Goal: Task Accomplishment & Management: Use online tool/utility

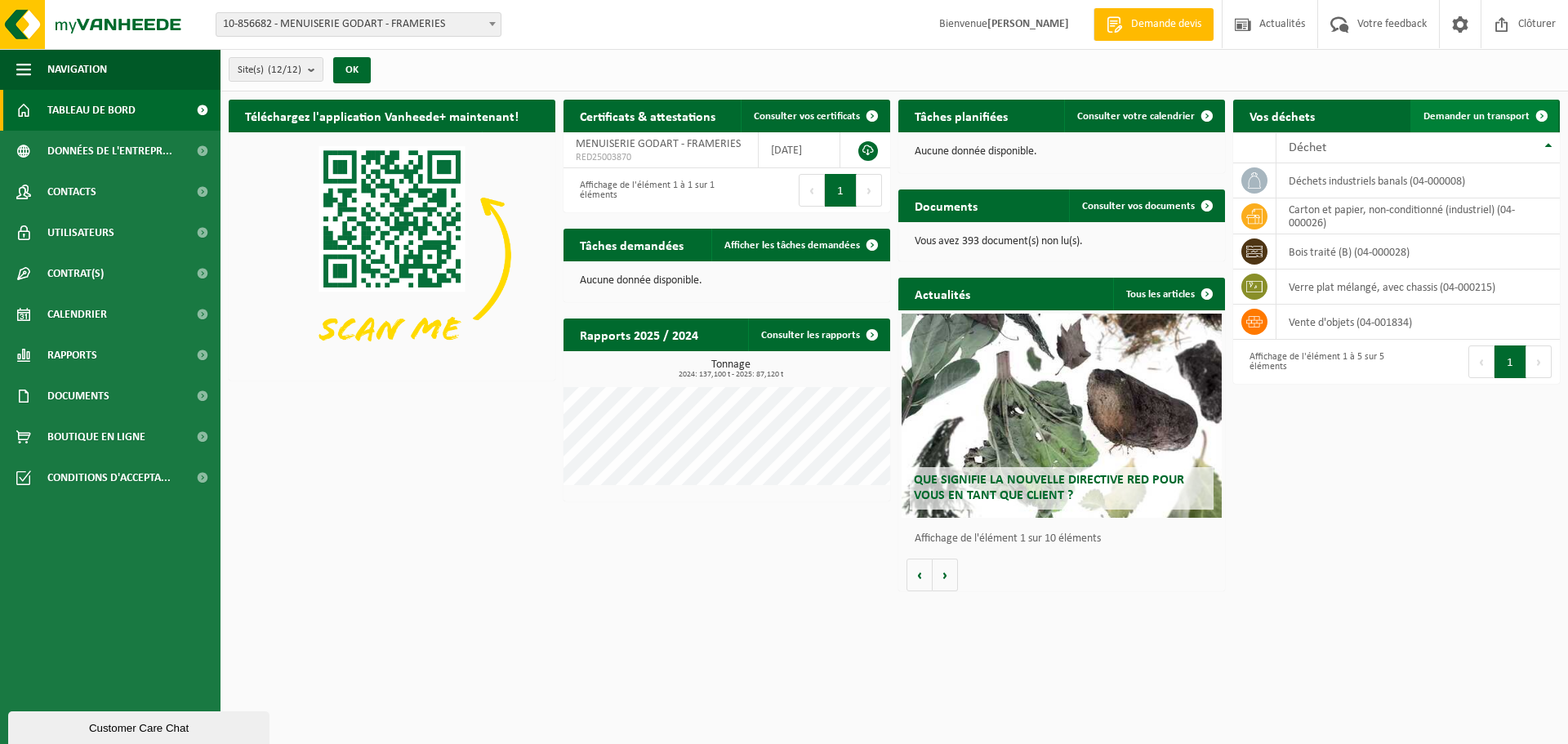
click at [1492, 120] on span "Demander un transport" at bounding box center [1477, 116] width 106 height 11
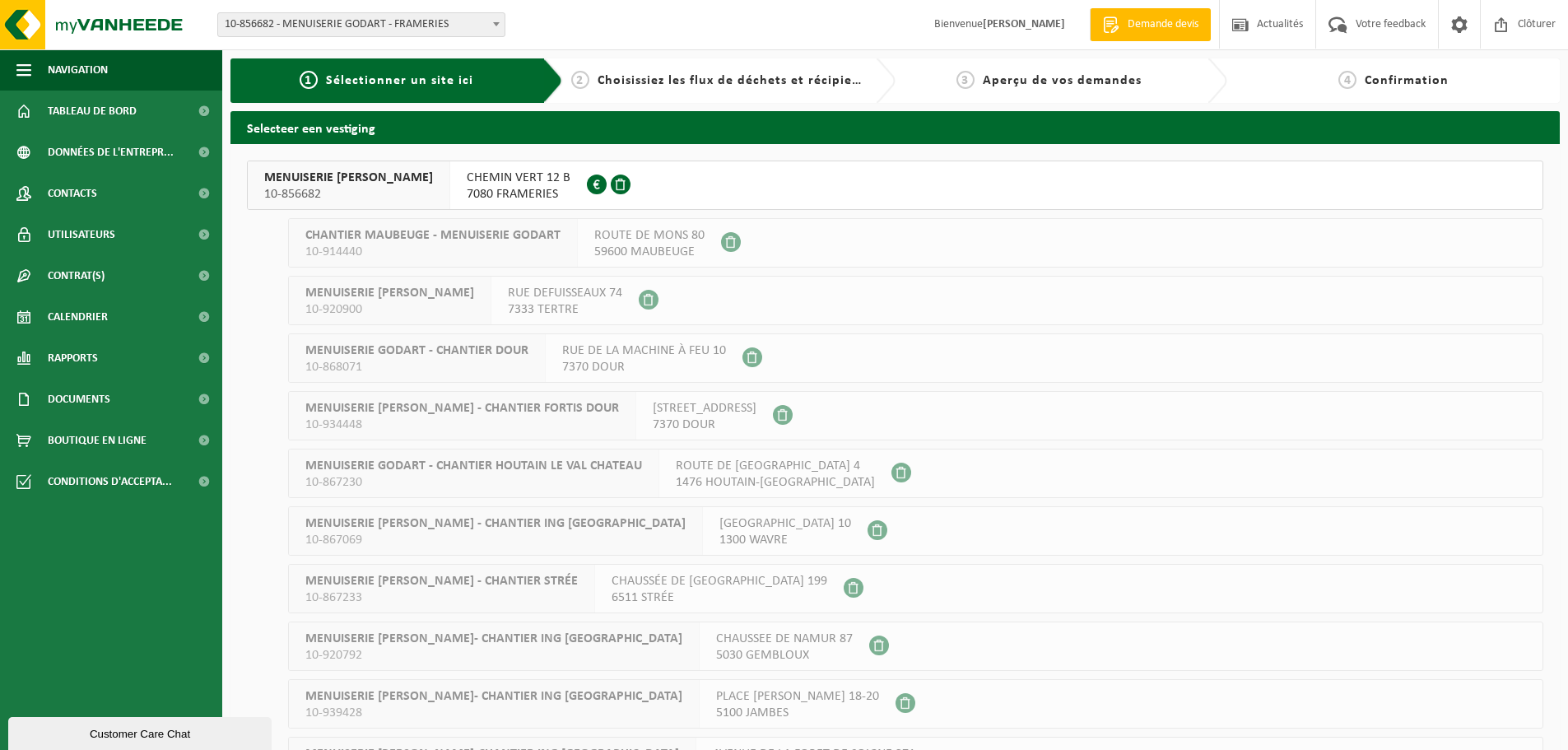
click at [486, 185] on span "CHEMIN VERT 12 B" at bounding box center [519, 178] width 104 height 17
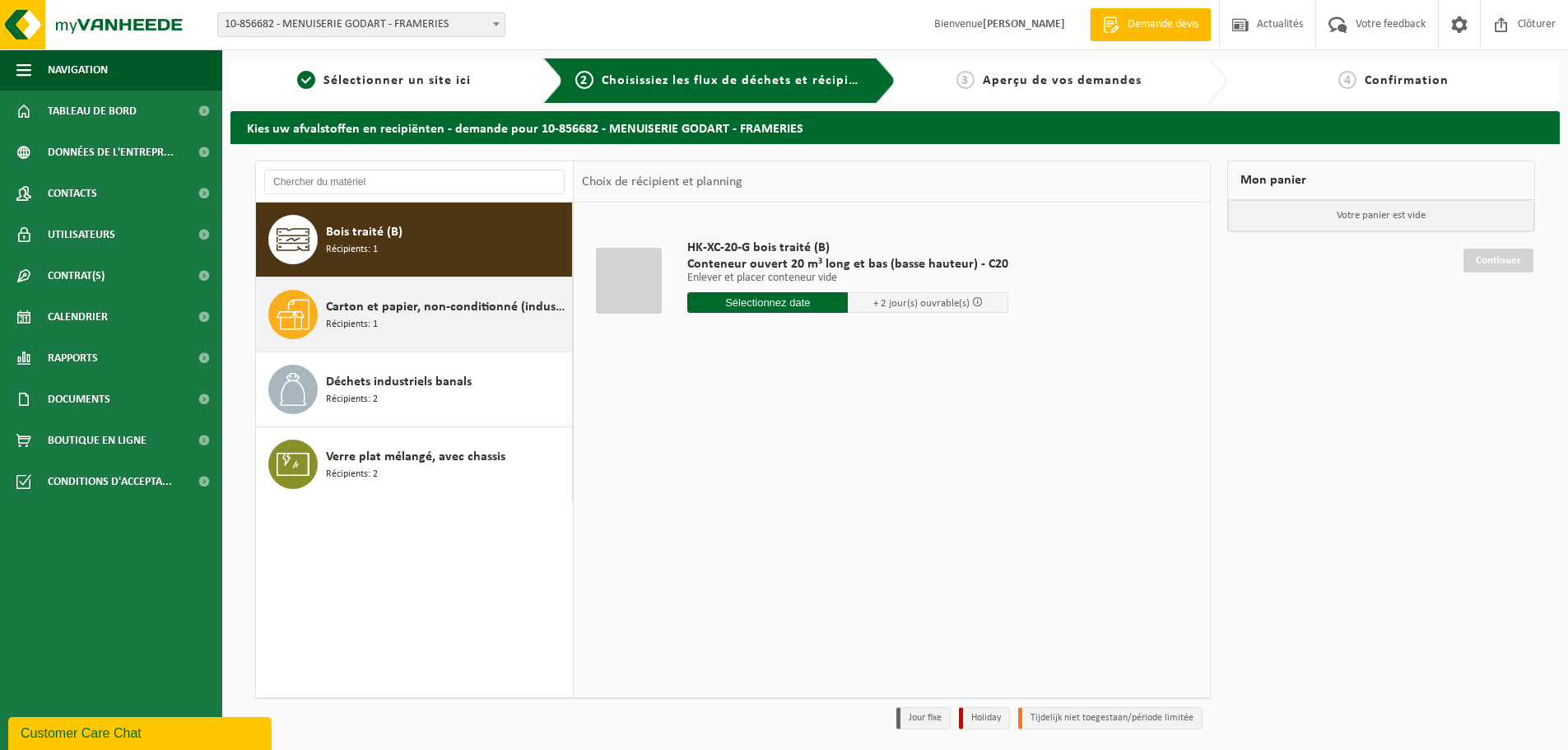
click at [448, 312] on span "Carton et papier, non-conditionné (industriel)" at bounding box center [447, 307] width 242 height 20
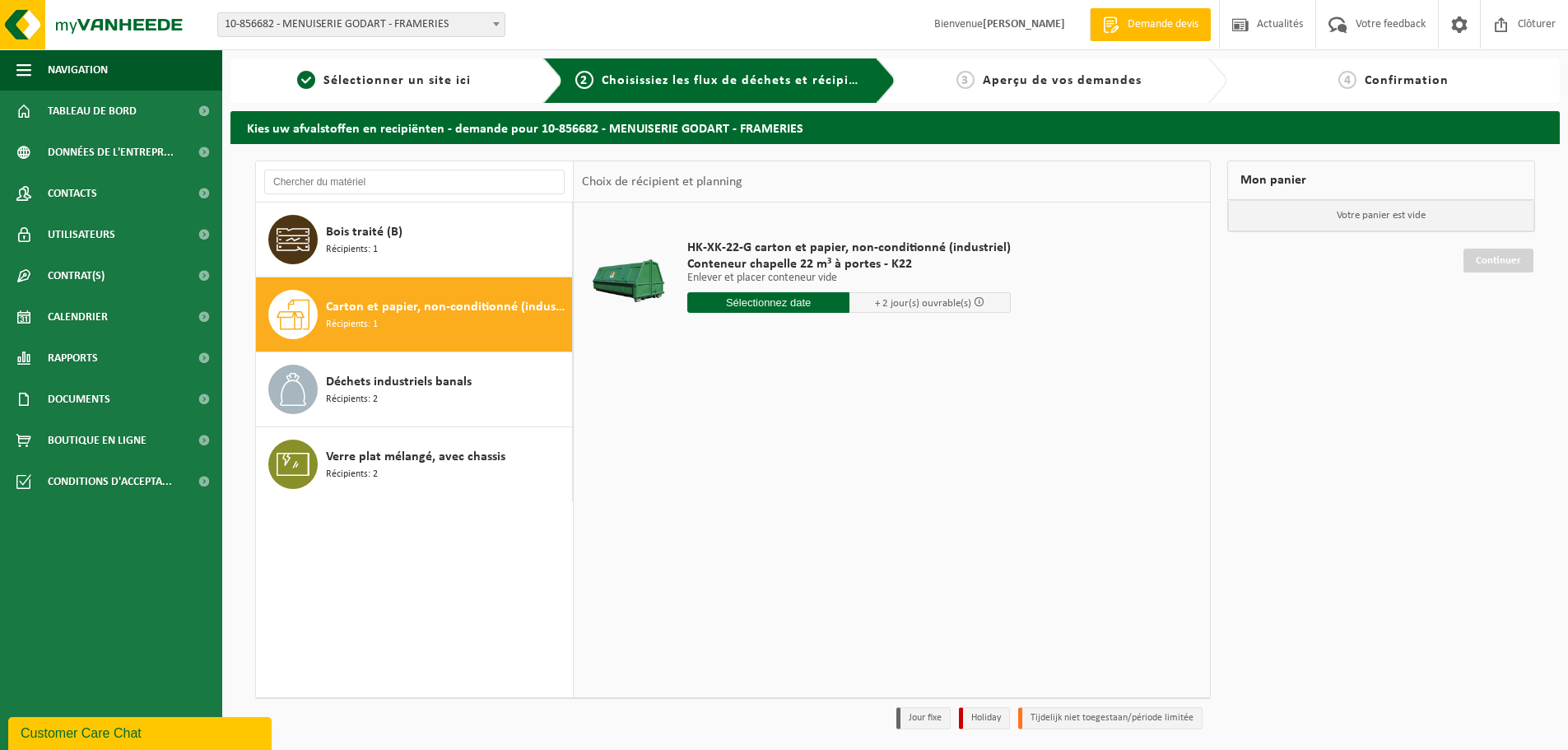
click at [745, 306] on input "text" at bounding box center [769, 302] width 162 height 21
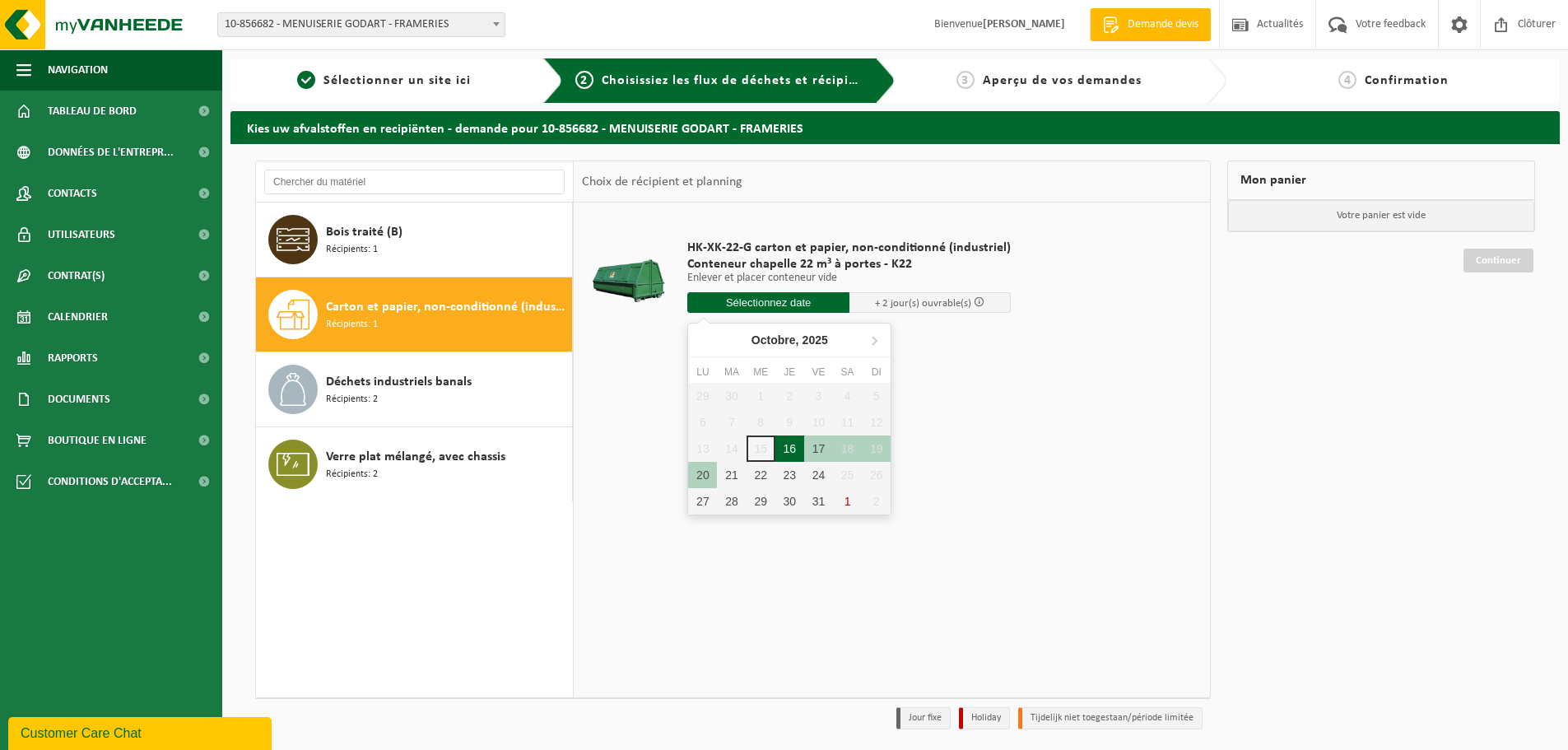
click at [784, 440] on div "16" at bounding box center [789, 449] width 29 height 26
type input "à partir de 2025-10-16"
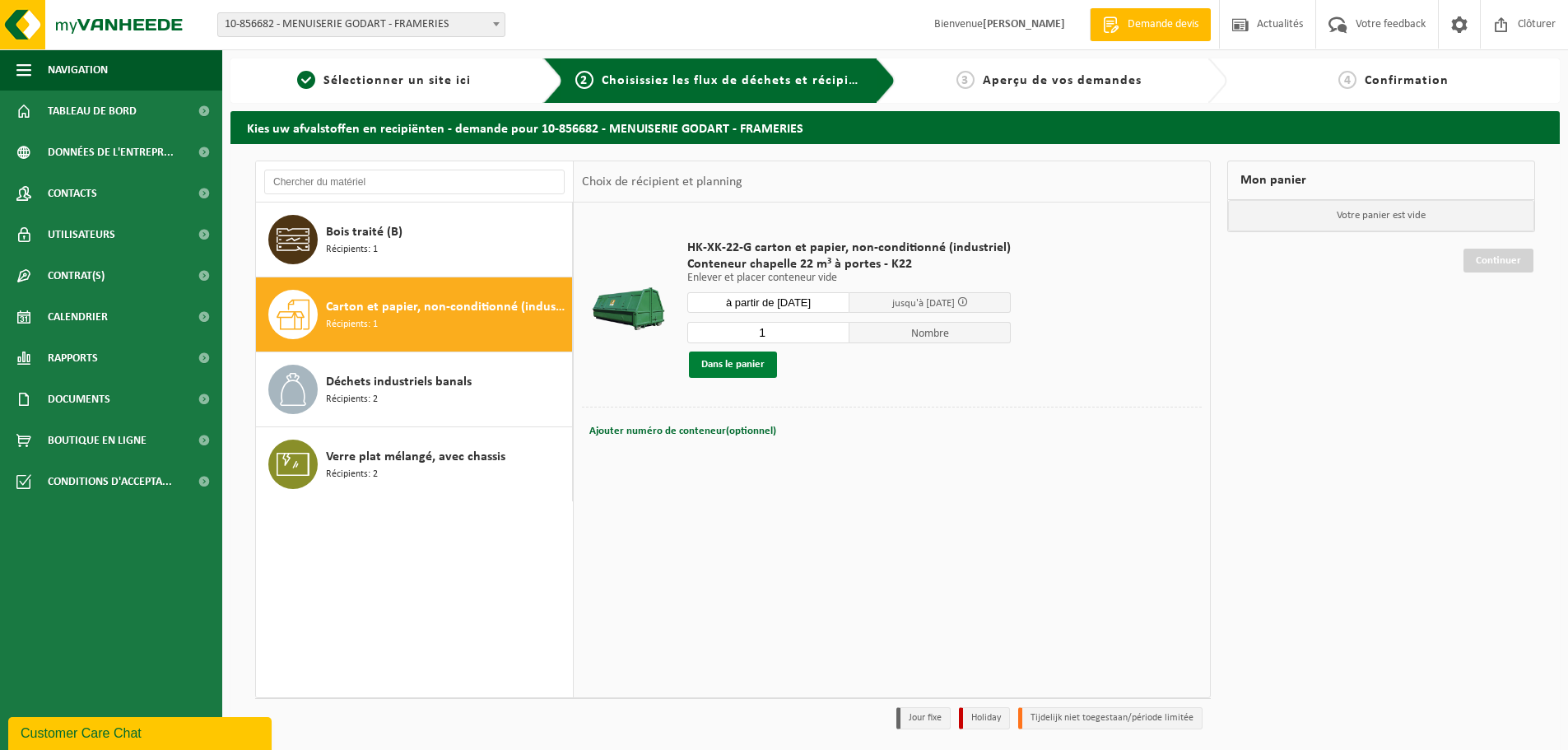
click at [729, 358] on button "Dans le panier" at bounding box center [733, 365] width 88 height 26
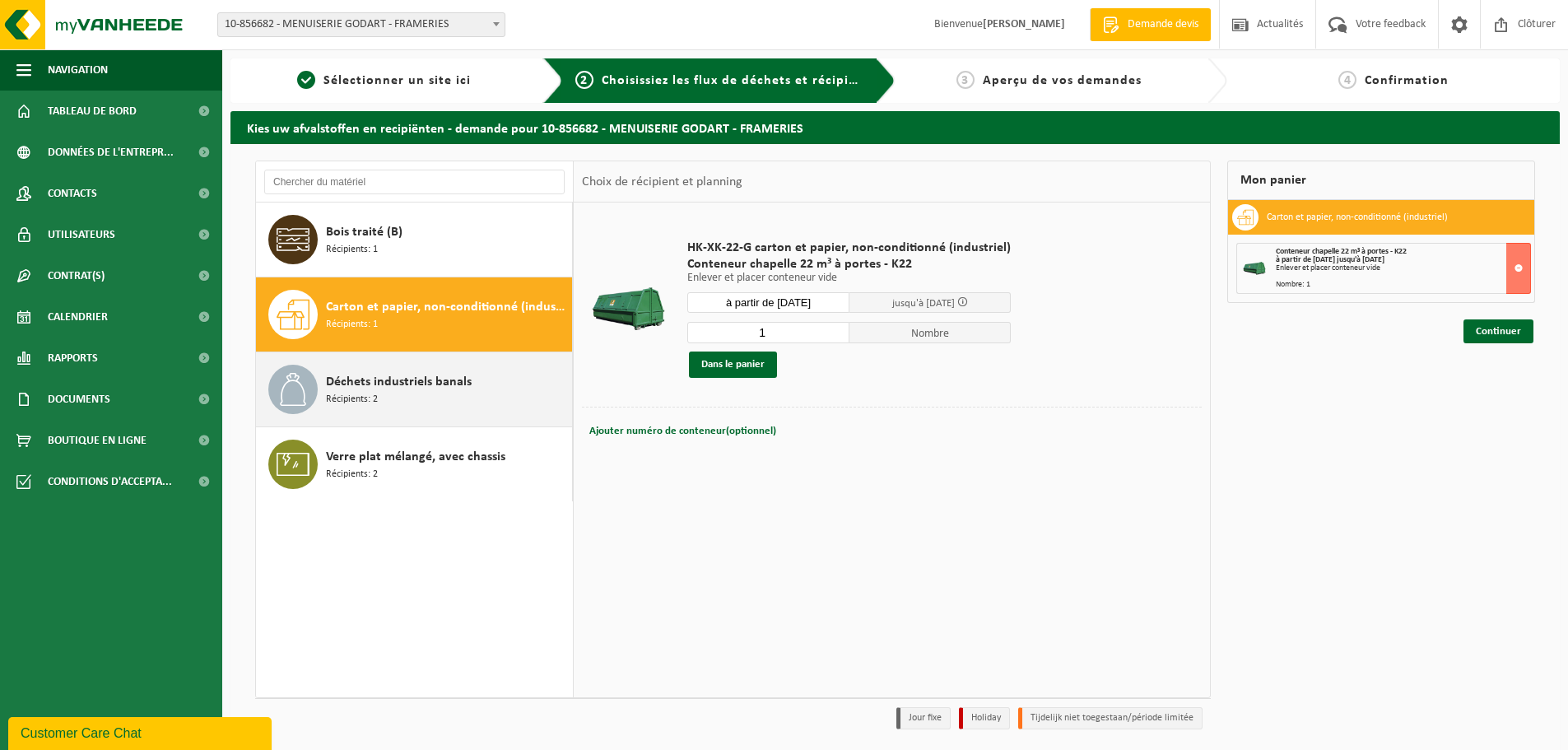
click at [420, 392] on div "Déchets industriels banals Récipients: 2" at bounding box center [447, 390] width 242 height 50
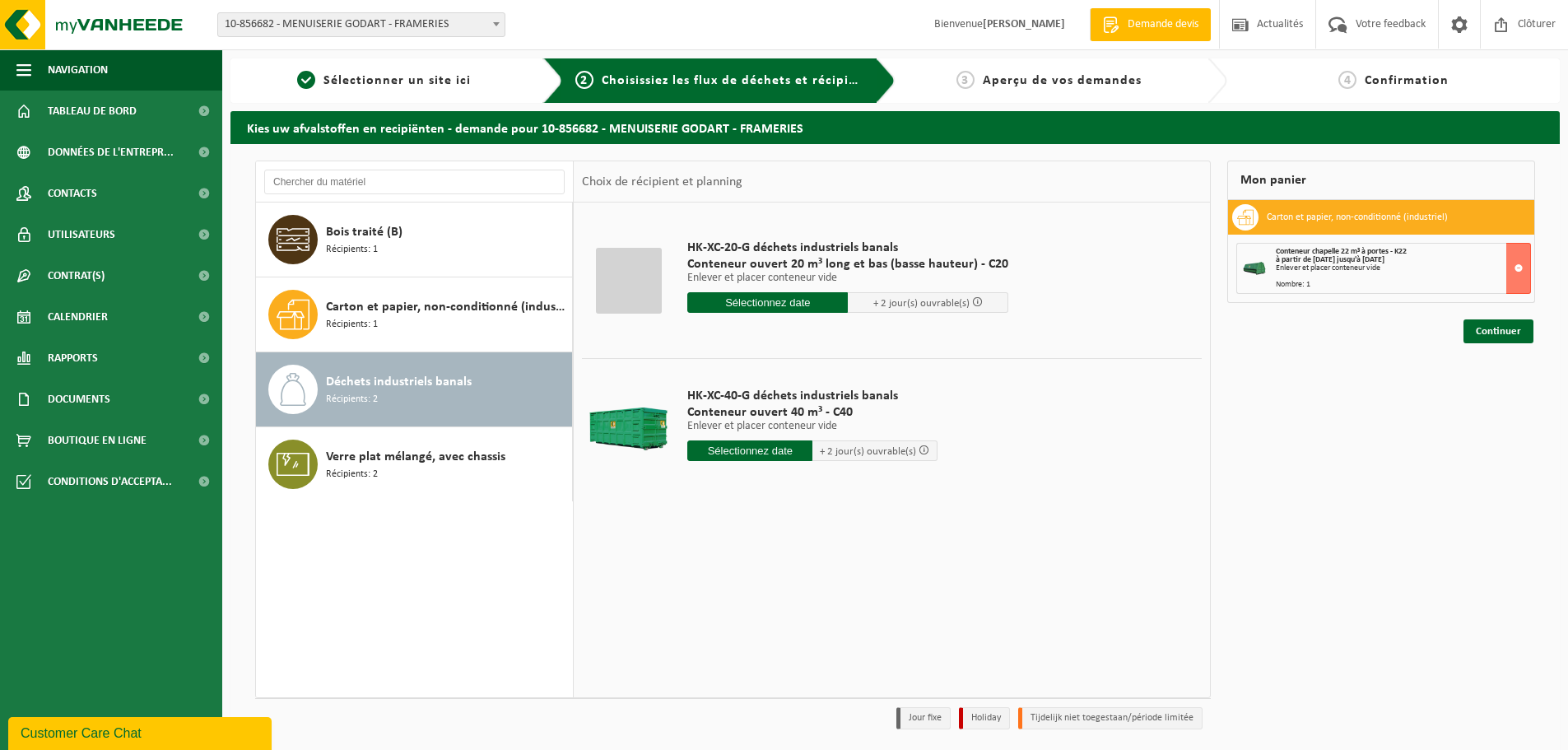
click at [784, 300] on input "text" at bounding box center [768, 302] width 160 height 21
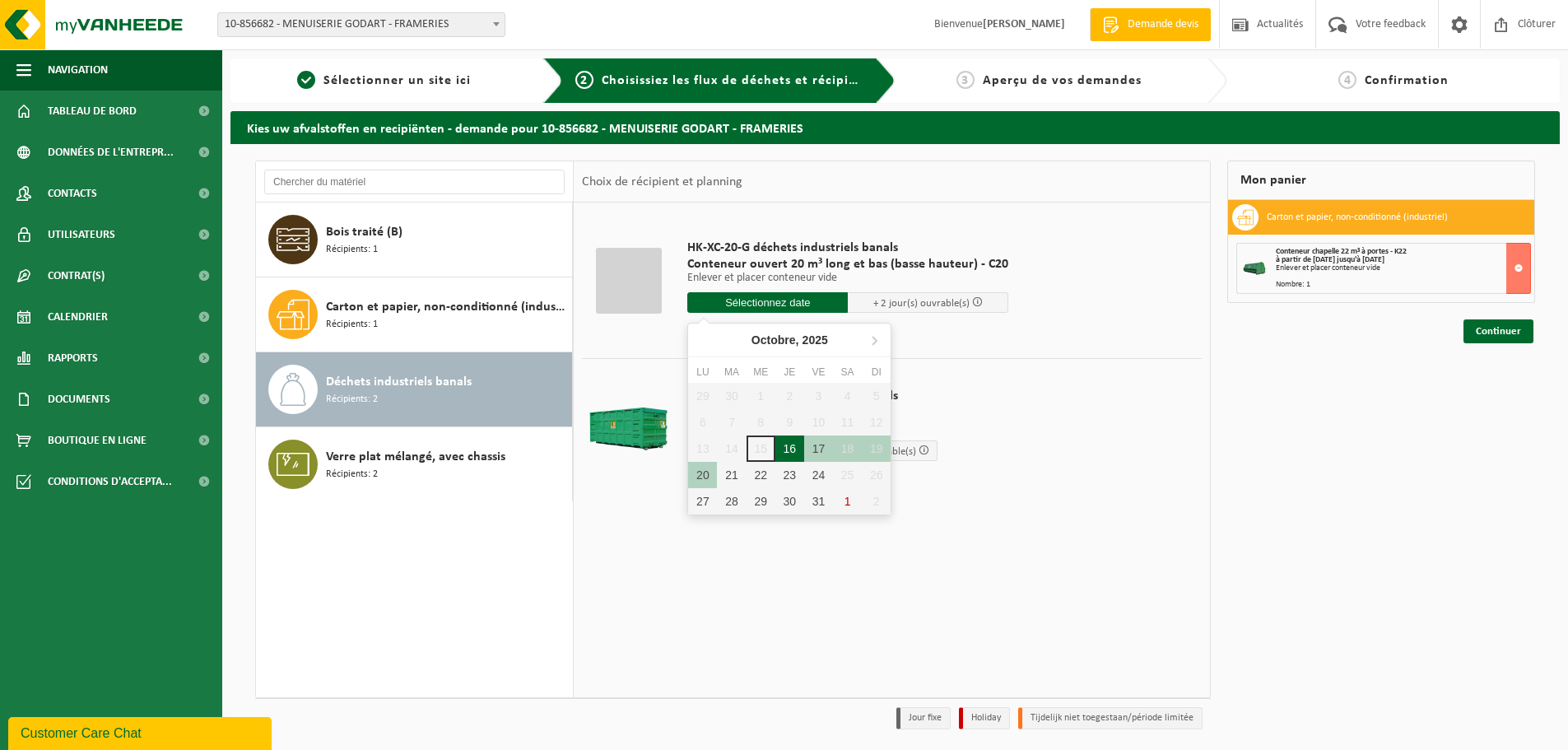
click at [786, 451] on div "16" at bounding box center [789, 449] width 29 height 26
type input "à partir de 2025-10-16"
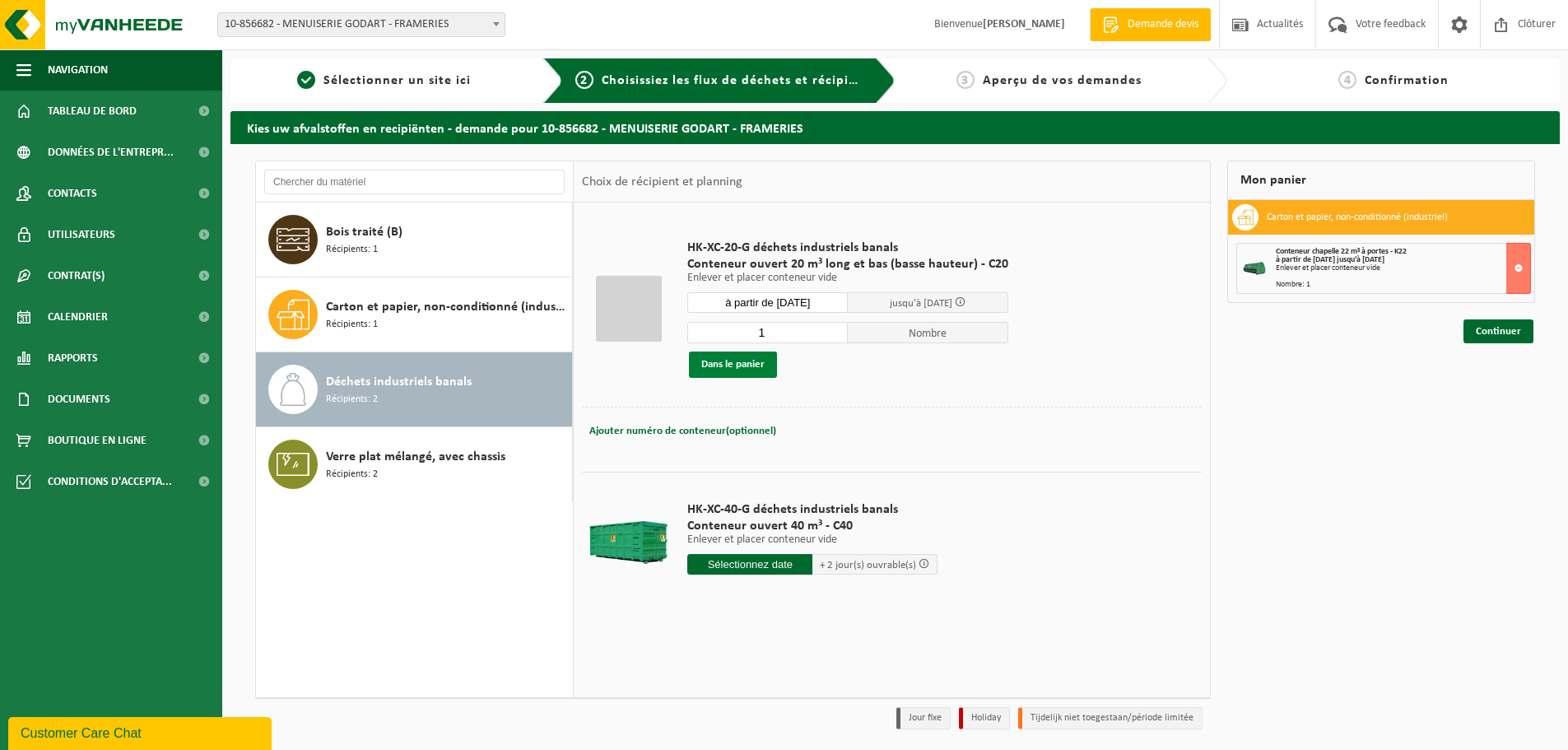
click at [738, 363] on button "Dans le panier" at bounding box center [733, 365] width 88 height 26
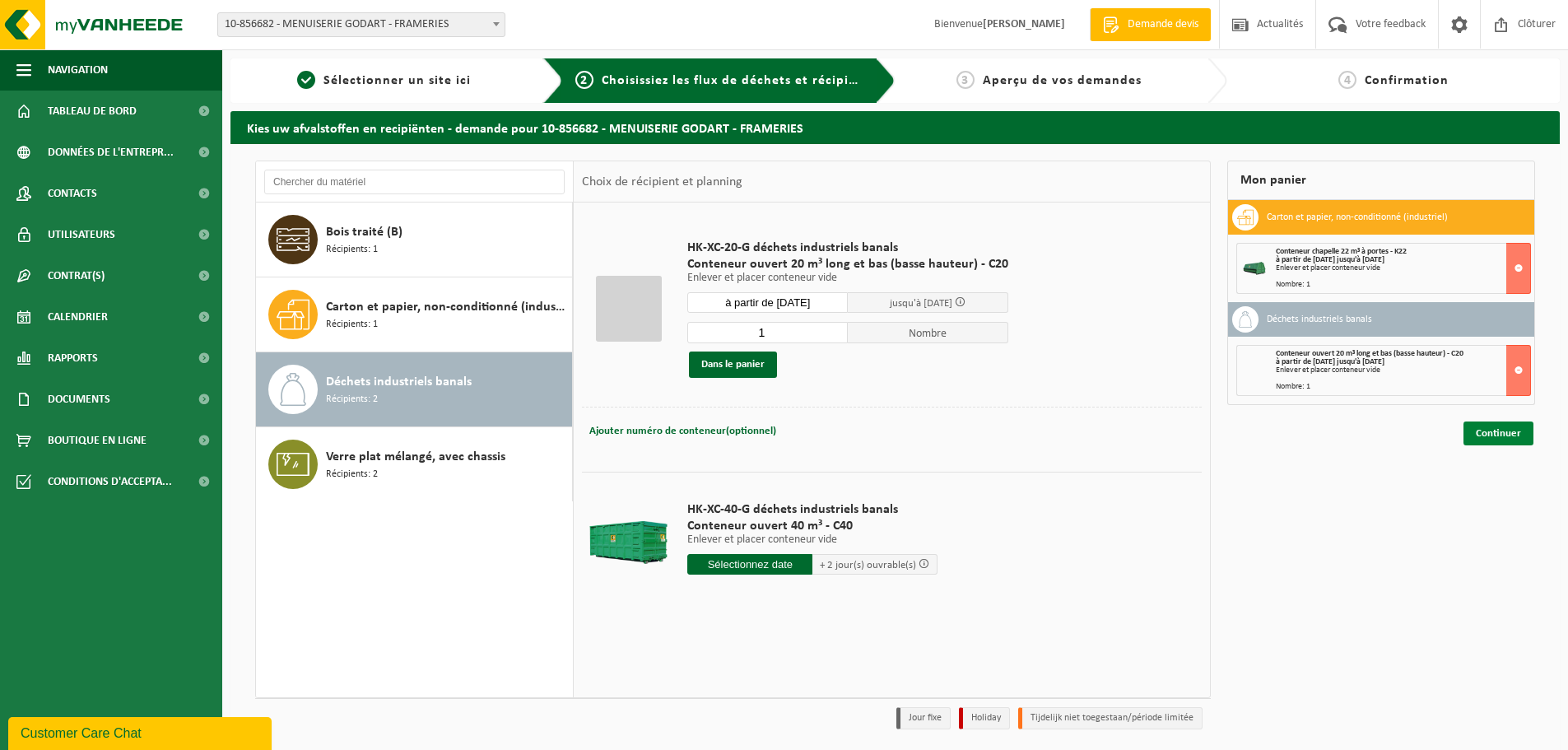
drag, startPoint x: 1518, startPoint y: 433, endPoint x: 1511, endPoint y: 454, distance: 22.1
click at [1518, 434] on link "Continuer" at bounding box center [1499, 433] width 70 height 24
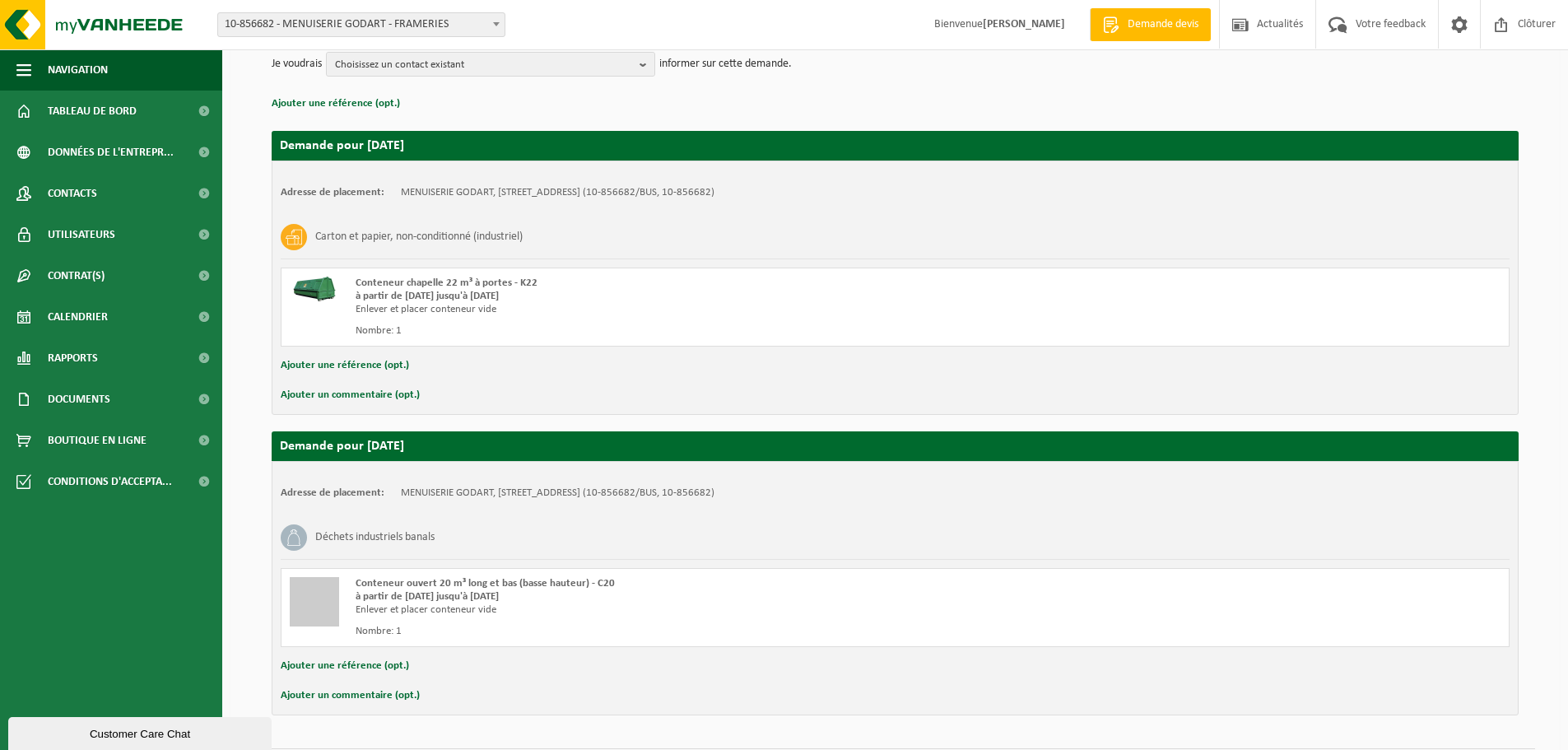
scroll to position [257, 0]
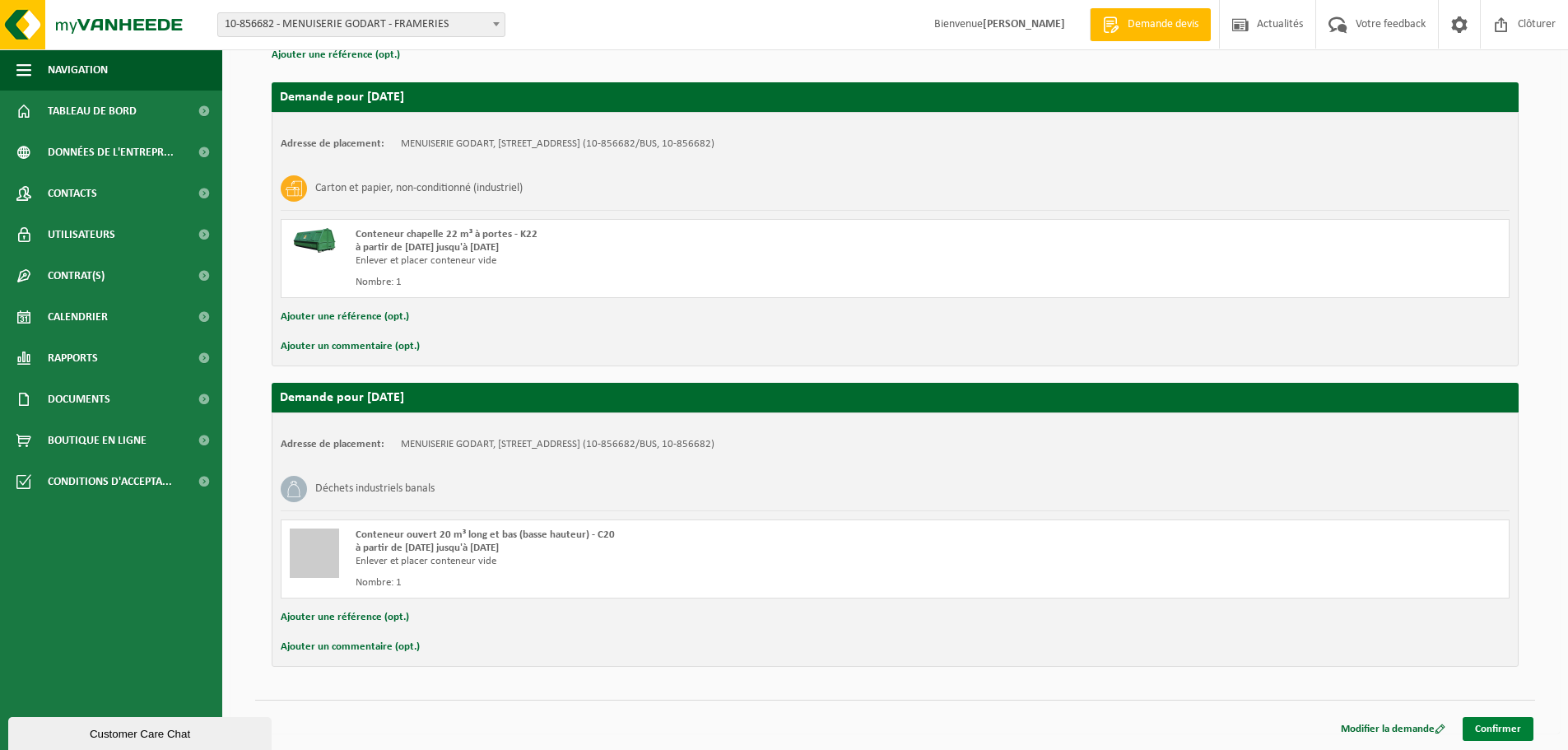
click at [1491, 724] on link "Confirmer" at bounding box center [1499, 729] width 71 height 24
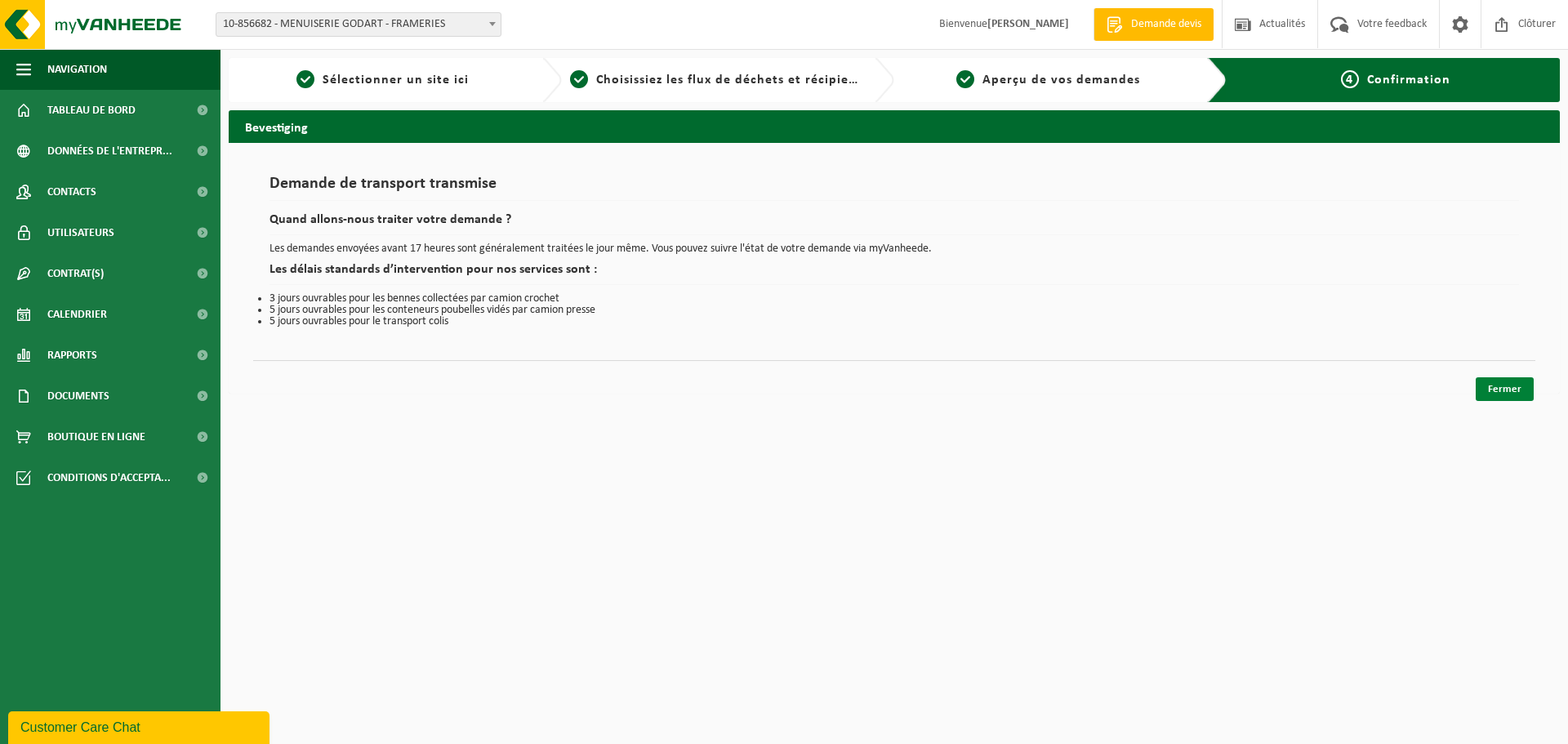
click at [1516, 381] on link "Fermer" at bounding box center [1505, 389] width 58 height 24
